Goal: Task Accomplishment & Management: Manage account settings

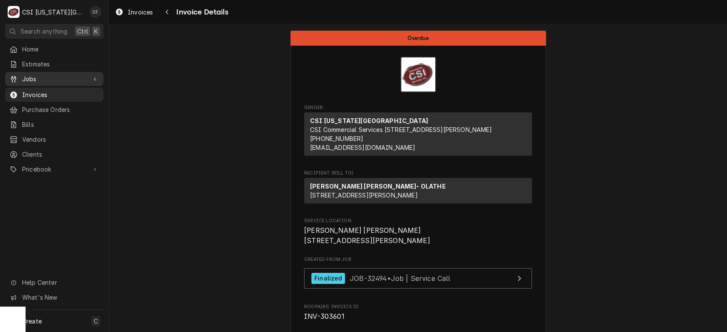
click at [46, 76] on span "Jobs" at bounding box center [54, 79] width 64 height 9
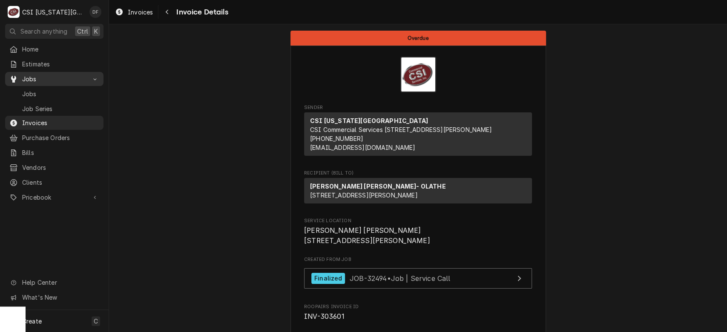
click at [46, 76] on span "Jobs" at bounding box center [54, 79] width 64 height 9
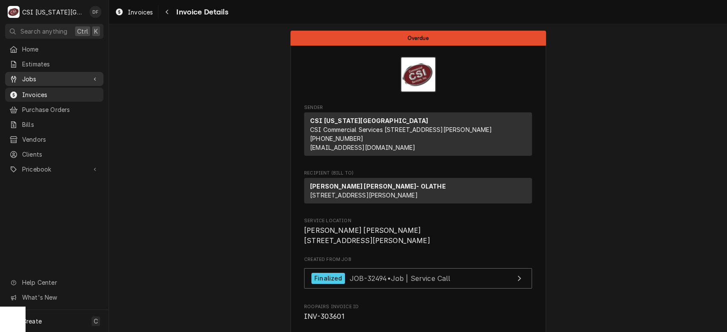
click at [46, 76] on span "Jobs" at bounding box center [54, 79] width 64 height 9
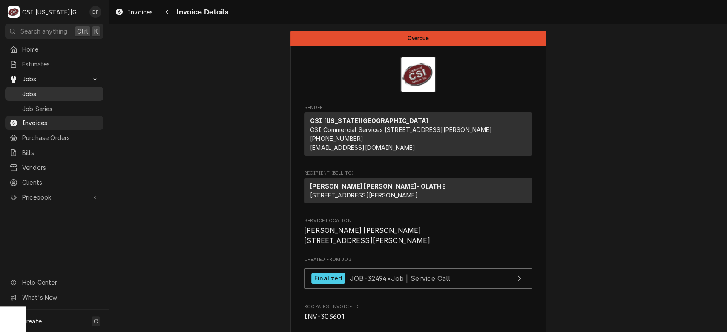
click at [45, 89] on span "Jobs" at bounding box center [60, 93] width 77 height 9
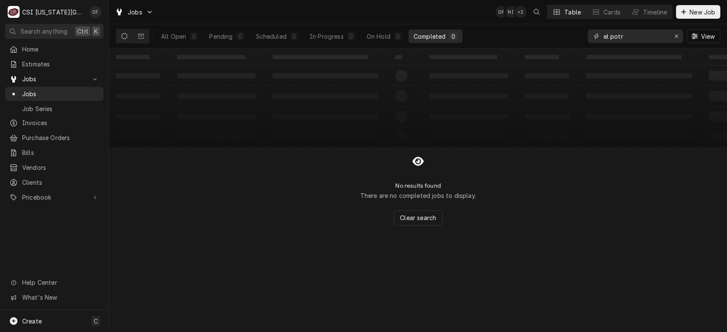
drag, startPoint x: 628, startPoint y: 36, endPoint x: 562, endPoint y: 44, distance: 66.1
click at [562, 44] on div "All Open 0 Pending 0 Scheduled 0 In Progress 0 On Hold 0 Completed 0 el potr Vi…" at bounding box center [418, 36] width 604 height 24
type input "32952"
click at [382, 38] on div "On Hold" at bounding box center [379, 36] width 24 height 9
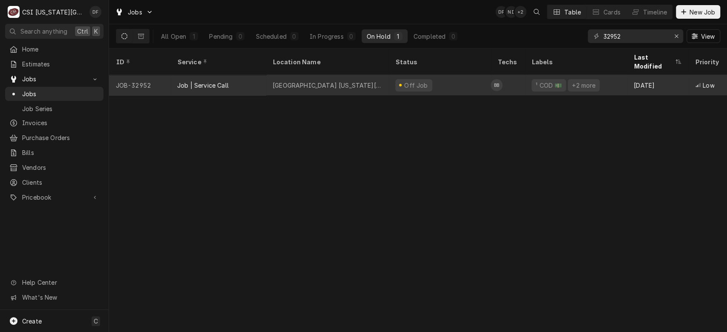
click at [371, 76] on div "Hyatt Place Kansas City" at bounding box center [327, 85] width 123 height 20
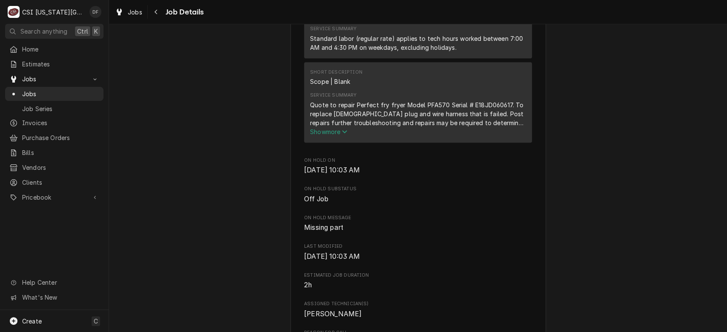
scroll to position [550, 0]
click at [331, 133] on span "Show more" at bounding box center [328, 129] width 37 height 7
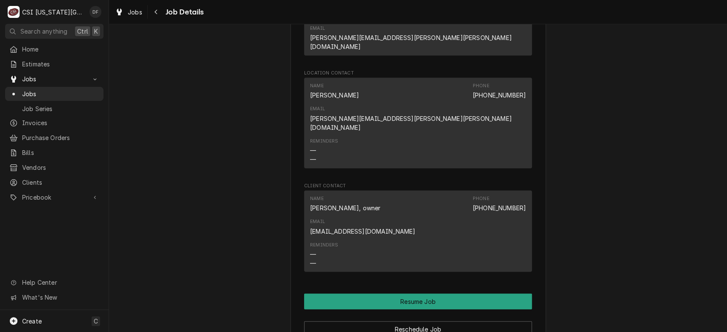
scroll to position [1322, 0]
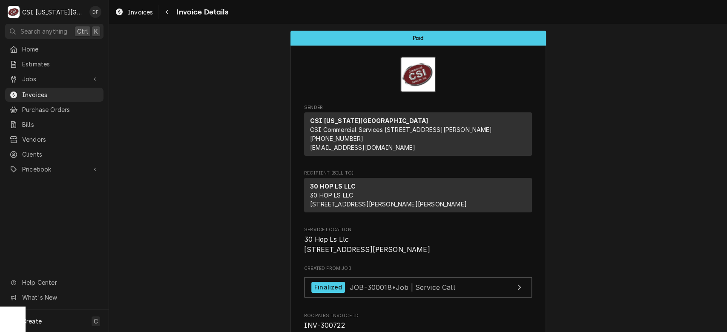
scroll to position [440, 0]
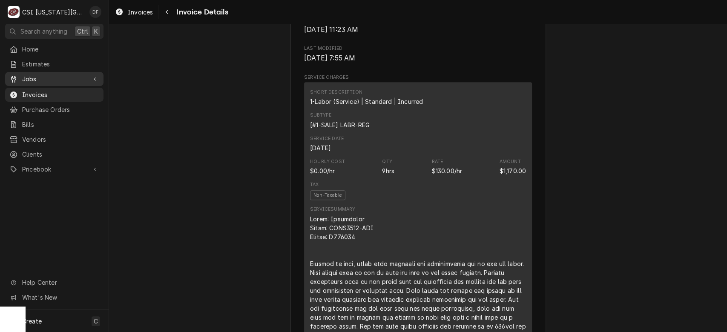
click at [58, 80] on span "Jobs" at bounding box center [54, 79] width 64 height 9
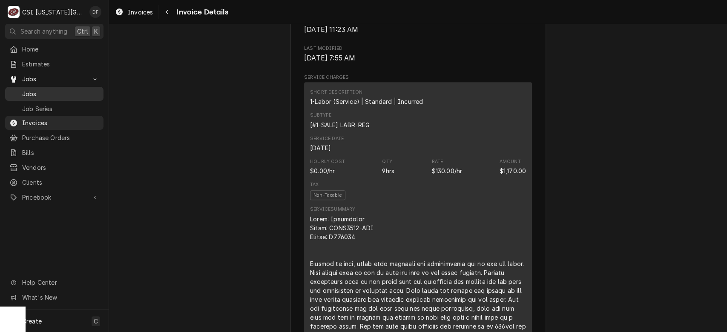
click at [56, 93] on span "Jobs" at bounding box center [60, 93] width 77 height 9
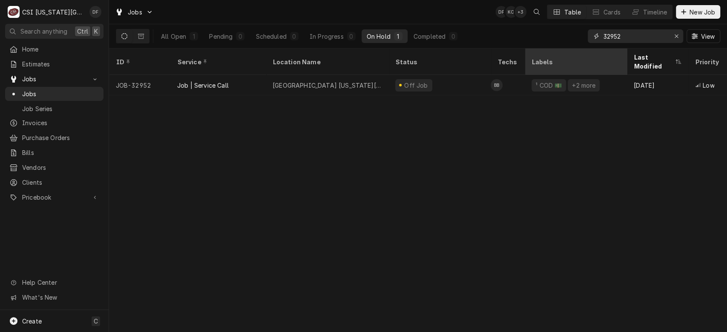
drag, startPoint x: 658, startPoint y: 36, endPoint x: 541, endPoint y: 49, distance: 118.3
click at [541, 49] on div "Jobs DF KC + 3 Table Cards Timeline New Job All Open 1 Pending 0 Scheduled 0 In…" at bounding box center [418, 166] width 618 height 332
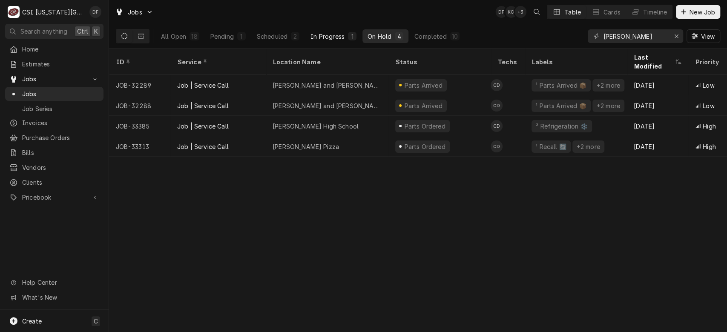
click at [333, 36] on div "In Progress" at bounding box center [328, 36] width 34 height 9
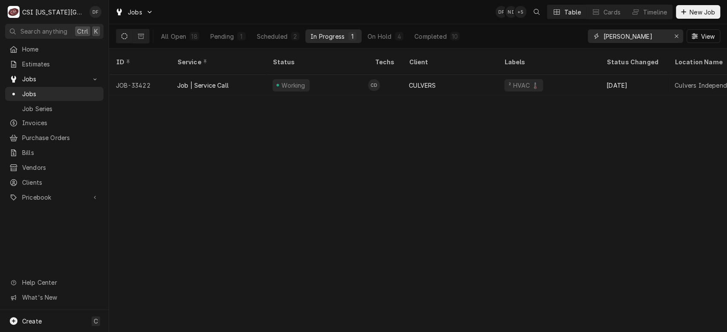
drag, startPoint x: 624, startPoint y: 40, endPoint x: 583, endPoint y: 47, distance: 41.9
click at [583, 47] on div "All Open 18 Pending 1 Scheduled 2 In Progress 1 On Hold 4 Completed 10 cody View" at bounding box center [418, 36] width 604 height 24
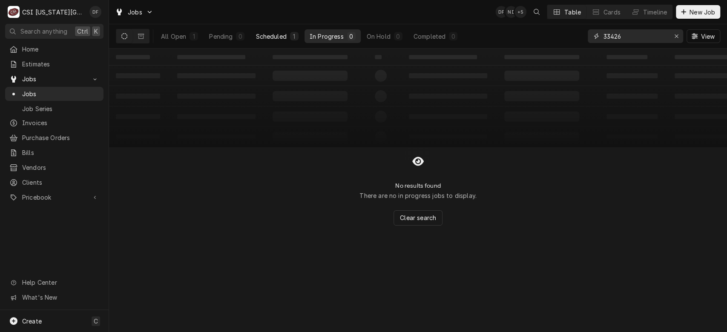
type input "33426"
click at [295, 39] on div "1" at bounding box center [294, 36] width 9 height 9
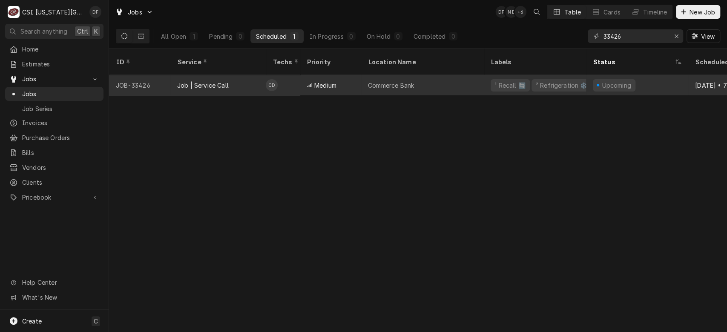
click at [321, 81] on span "Medium" at bounding box center [325, 85] width 22 height 9
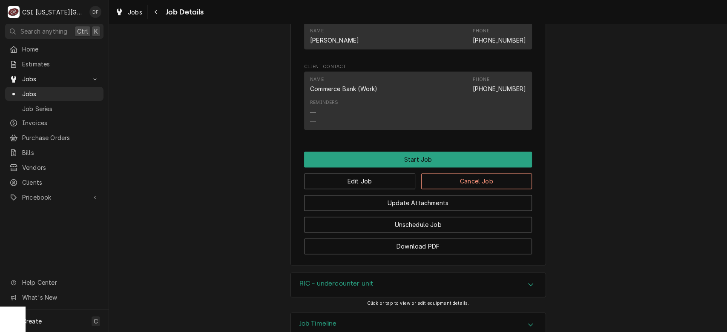
scroll to position [761, 0]
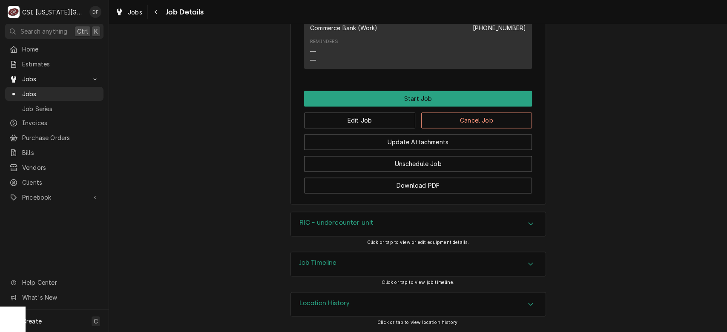
click at [431, 264] on div "Job Timeline" at bounding box center [418, 264] width 255 height 24
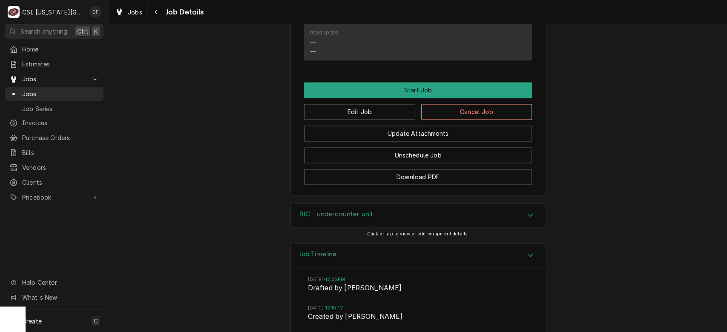
scroll to position [850, 0]
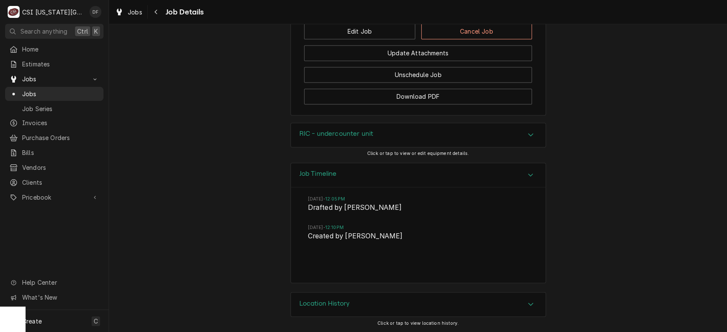
click at [508, 299] on div "Location History" at bounding box center [418, 305] width 255 height 24
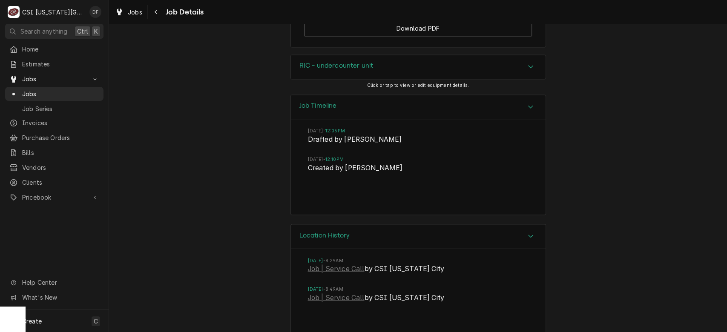
scroll to position [929, 0]
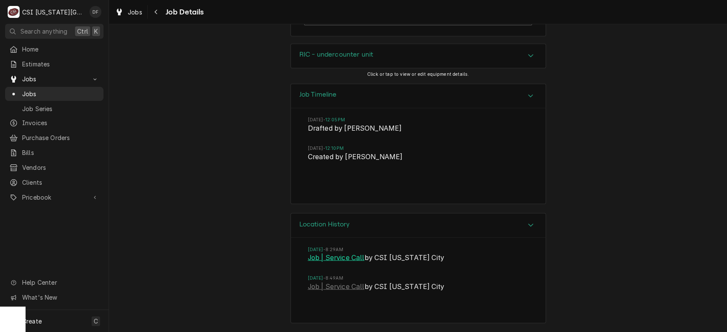
click at [337, 260] on link "Job | Service Call" at bounding box center [336, 258] width 57 height 10
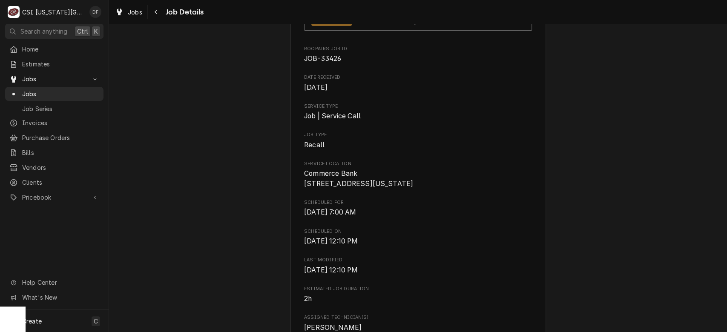
scroll to position [0, 0]
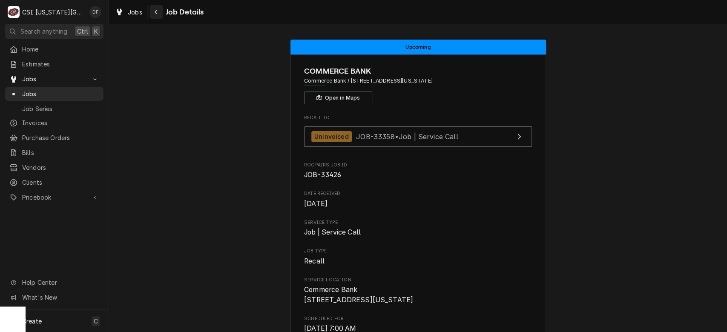
click at [156, 12] on icon "Navigate back" at bounding box center [156, 12] width 4 height 6
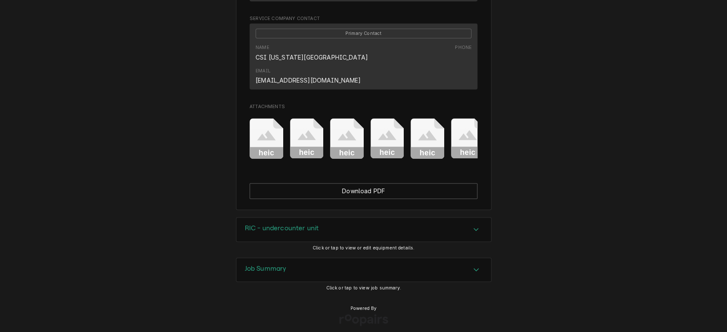
scroll to position [680, 0]
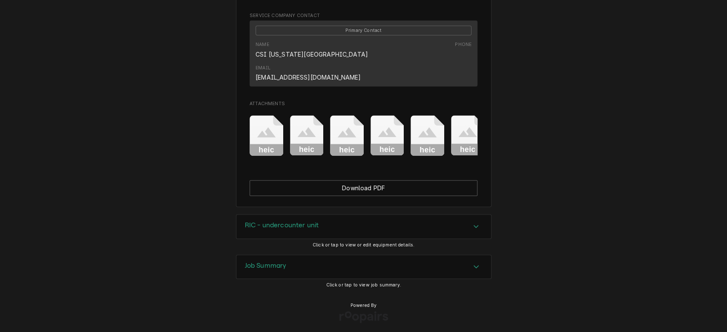
click at [399, 222] on div "RIC - undercounter unit" at bounding box center [363, 227] width 255 height 24
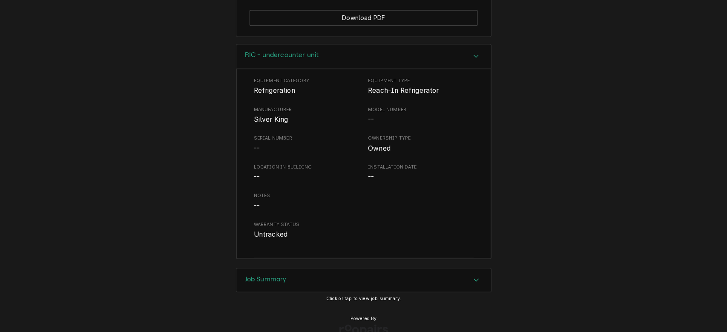
scroll to position [863, 0]
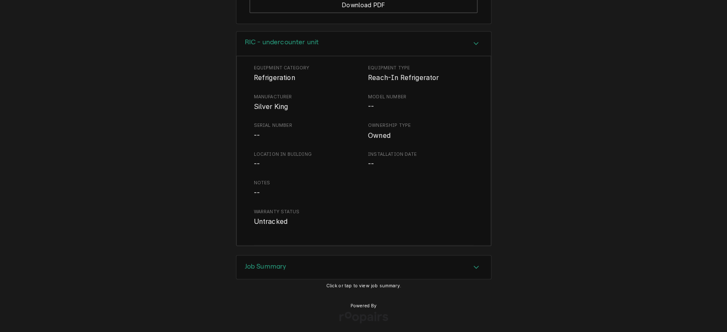
click at [415, 267] on div "Job Summary" at bounding box center [363, 268] width 255 height 24
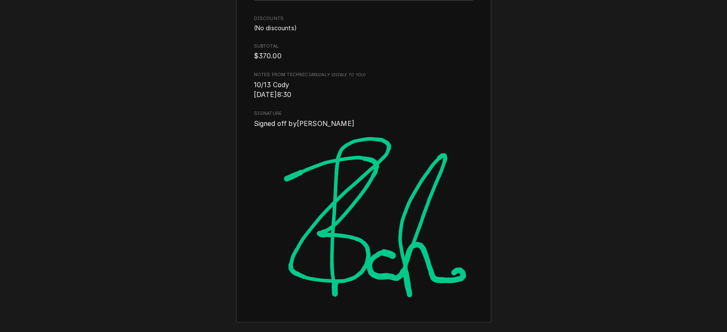
scroll to position [2461, 0]
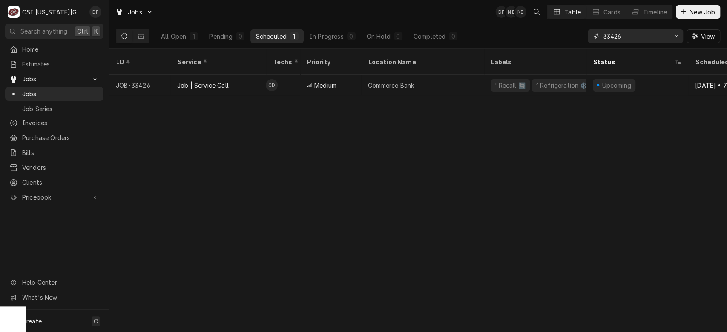
drag, startPoint x: 632, startPoint y: 39, endPoint x: 562, endPoint y: 40, distance: 69.4
click at [562, 40] on div "All Open 1 Pending 0 Scheduled 1 In Progress 0 On Hold 0 Completed 0 33426 View" at bounding box center [418, 36] width 604 height 24
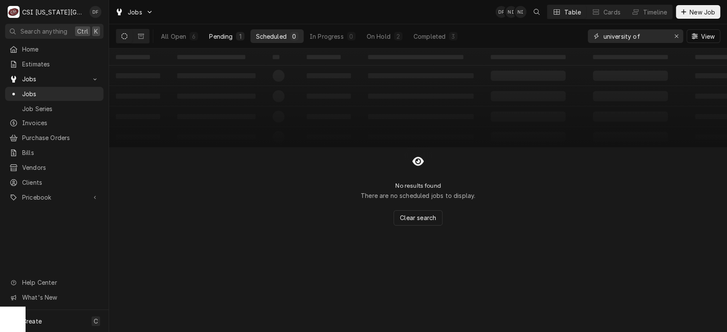
type input "university of"
click at [229, 33] on div "Pending" at bounding box center [220, 36] width 23 height 9
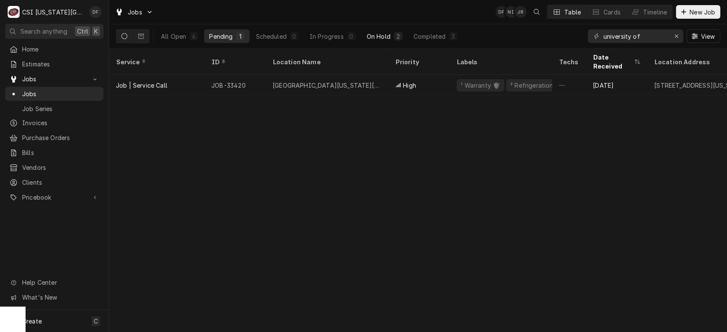
click at [387, 37] on div "On Hold" at bounding box center [379, 36] width 24 height 9
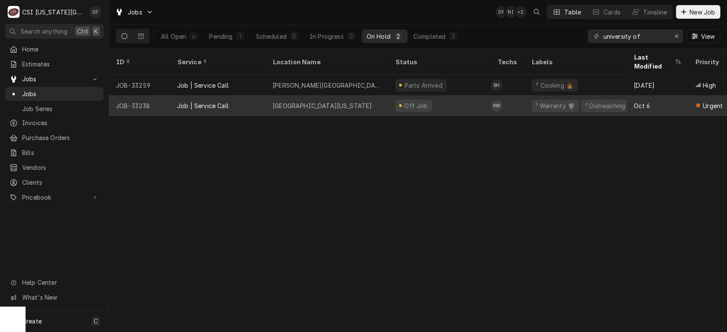
click at [446, 95] on div "Off Job" at bounding box center [439, 105] width 102 height 20
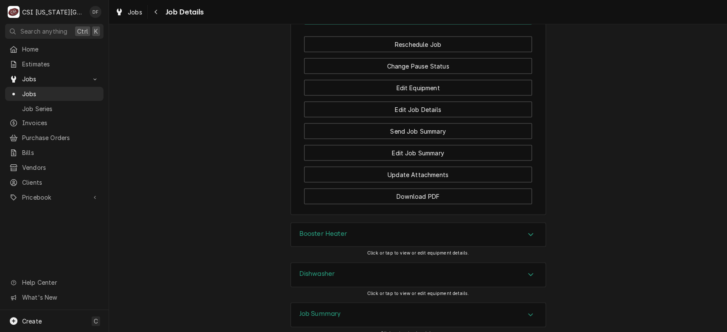
scroll to position [1264, 0]
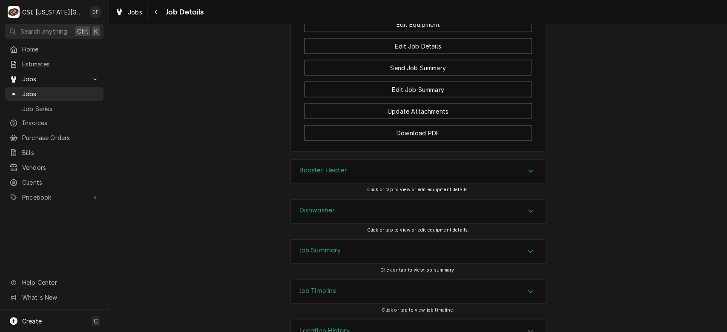
click at [512, 160] on div "Booster Heater" at bounding box center [418, 172] width 255 height 24
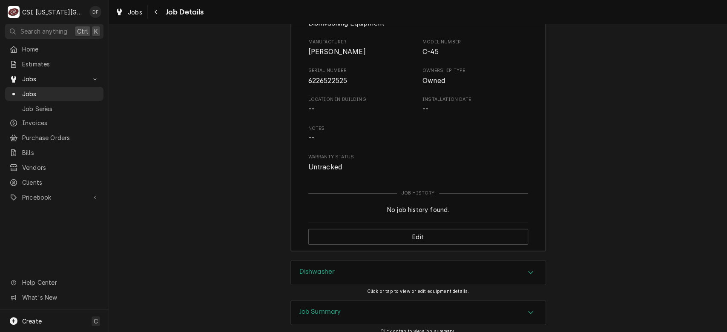
scroll to position [1507, 0]
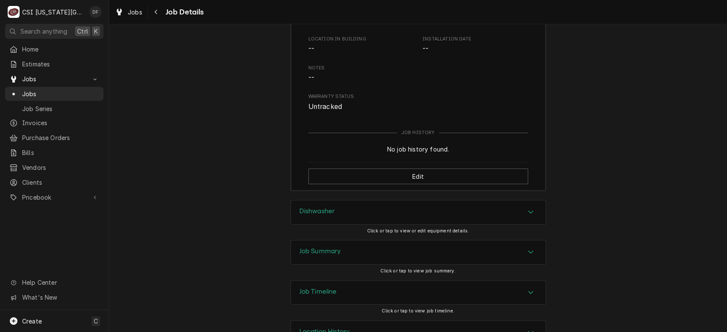
click at [407, 241] on div "Job Summary" at bounding box center [418, 253] width 255 height 24
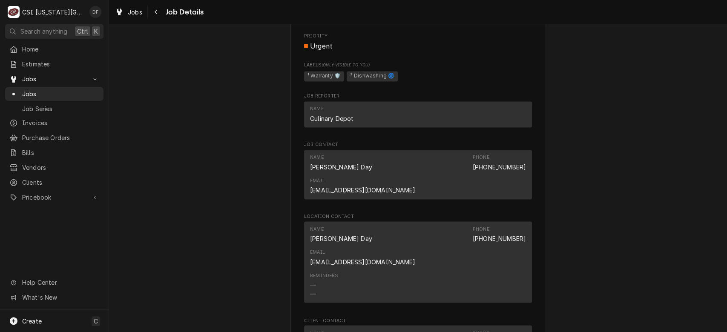
scroll to position [1801, 0]
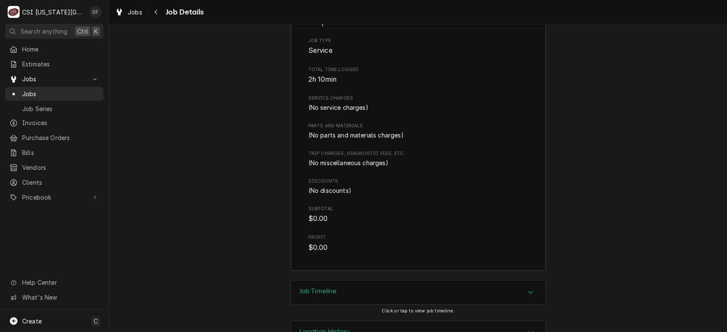
click at [429, 281] on div "Job Timeline" at bounding box center [418, 293] width 255 height 24
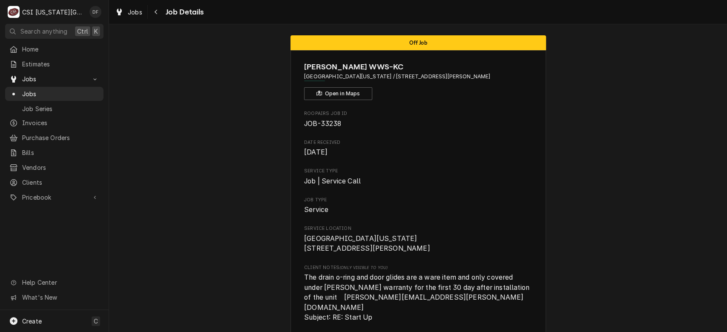
scroll to position [0, 0]
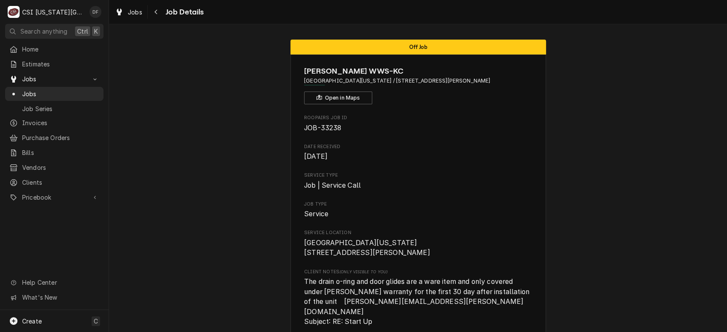
click at [379, 78] on span "University of Central Missouri / 301 Anderson St, Warrensburg, MO 64093" at bounding box center [418, 81] width 228 height 8
click at [128, 15] on span "Jobs" at bounding box center [135, 12] width 14 height 9
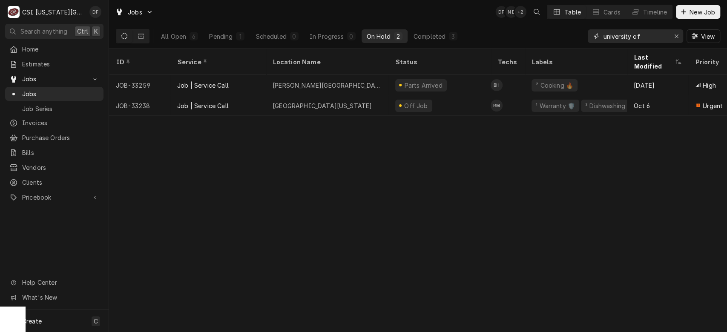
drag, startPoint x: 645, startPoint y: 41, endPoint x: 586, endPoint y: 45, distance: 59.8
click at [586, 45] on div "All Open 6 Pending 1 Scheduled 0 In Progress 0 On Hold 2 Completed 3 university…" at bounding box center [418, 36] width 604 height 24
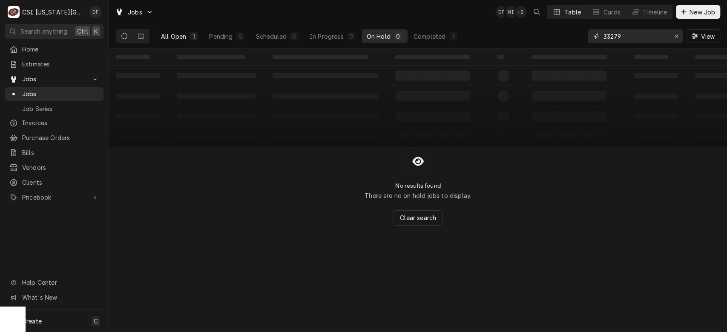
type input "33279"
click at [196, 37] on div "1" at bounding box center [194, 36] width 9 height 9
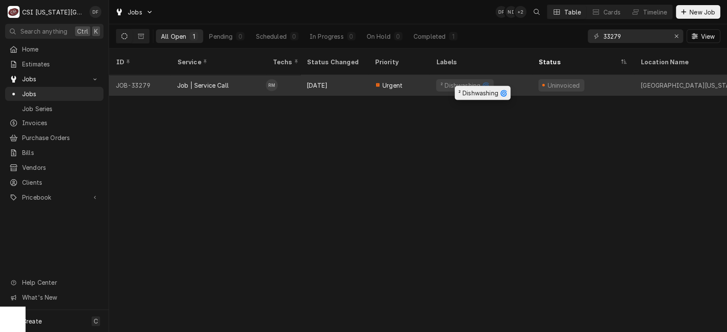
click at [456, 81] on div "² Dishwashing 🌀" at bounding box center [465, 85] width 51 height 9
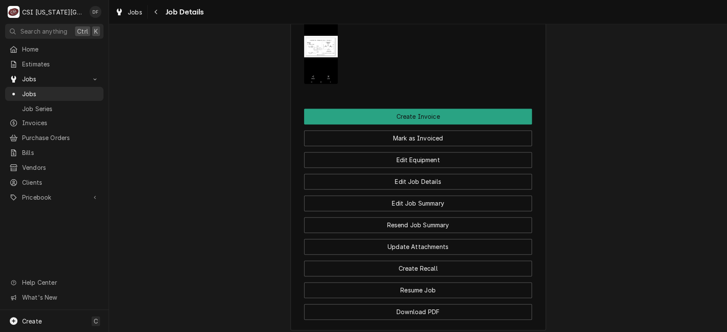
scroll to position [745, 0]
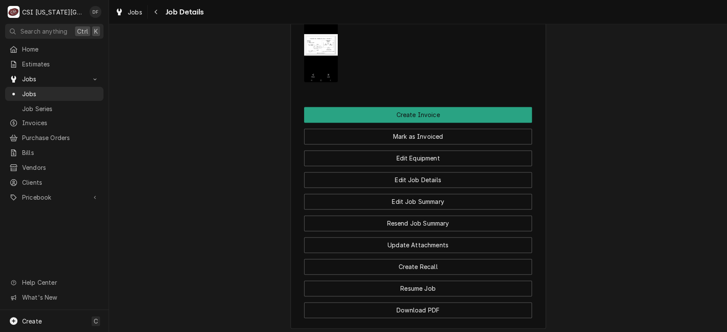
click at [324, 62] on img "Attachments" at bounding box center [321, 44] width 34 height 75
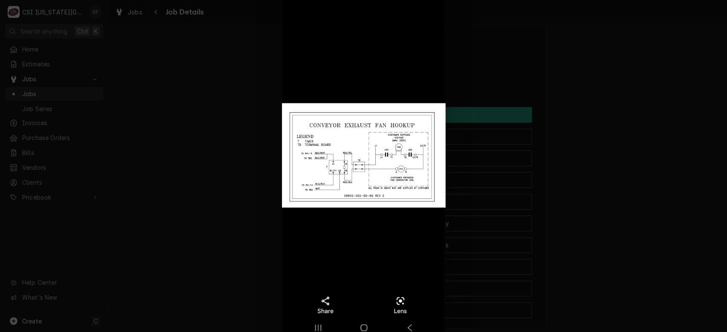
click at [324, 62] on img at bounding box center [364, 155] width 164 height 365
click at [639, 214] on div at bounding box center [363, 166] width 727 height 332
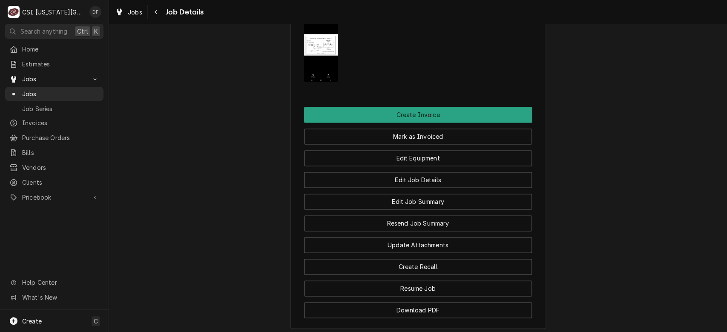
scroll to position [877, 0]
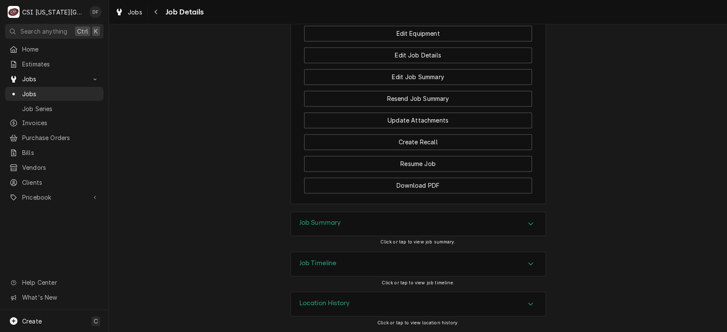
click at [434, 229] on div "Job Summary" at bounding box center [418, 224] width 255 height 24
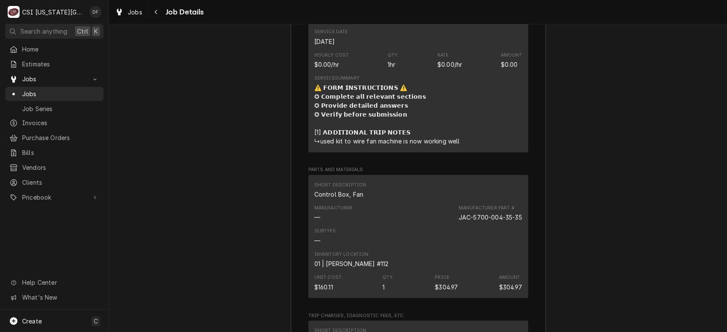
scroll to position [2290, 0]
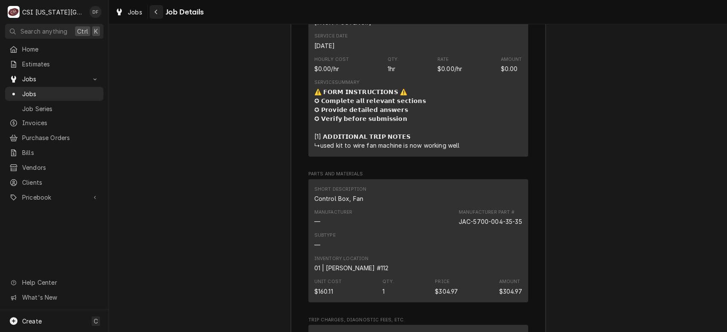
click at [156, 12] on icon "Navigate back" at bounding box center [156, 12] width 4 height 6
